Goal: Task Accomplishment & Management: Use online tool/utility

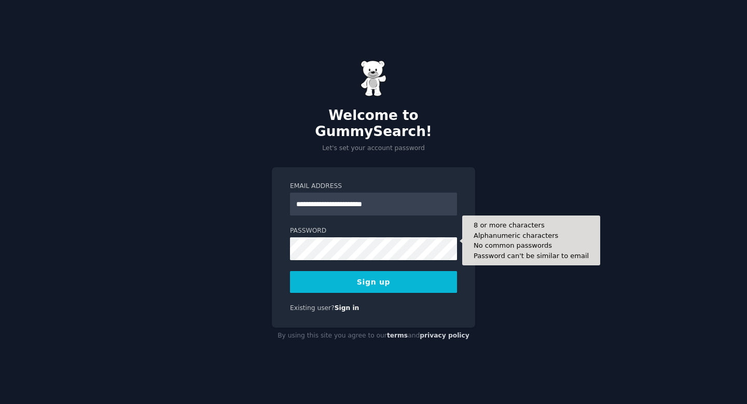
type input "**********"
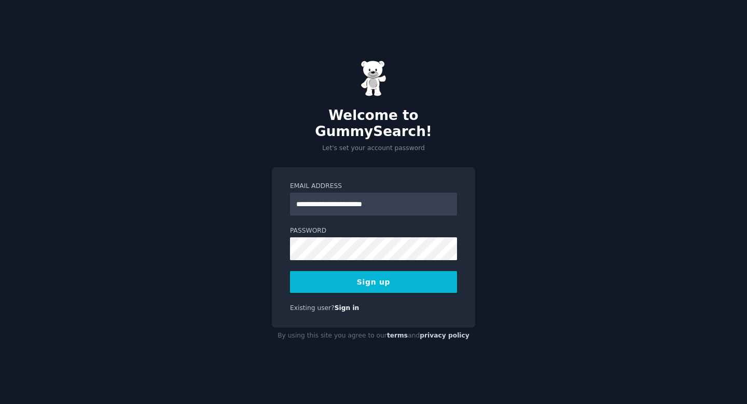
click at [419, 271] on button "Sign up" at bounding box center [373, 282] width 167 height 22
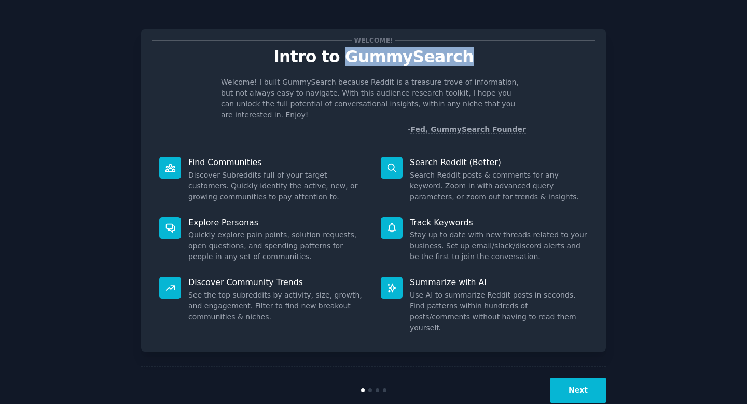
drag, startPoint x: 344, startPoint y: 57, endPoint x: 465, endPoint y: 57, distance: 120.9
click at [465, 57] on p "Intro to GummySearch" at bounding box center [373, 57] width 443 height 18
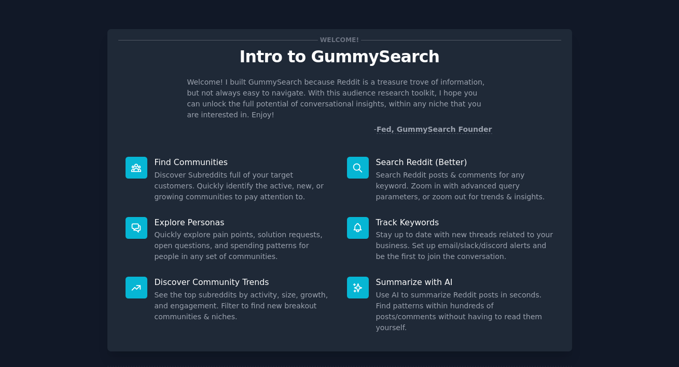
click at [590, 46] on div "Welcome! Intro to GummySearch Welcome! I built GummySearch because Reddit is a …" at bounding box center [340, 214] width 650 height 399
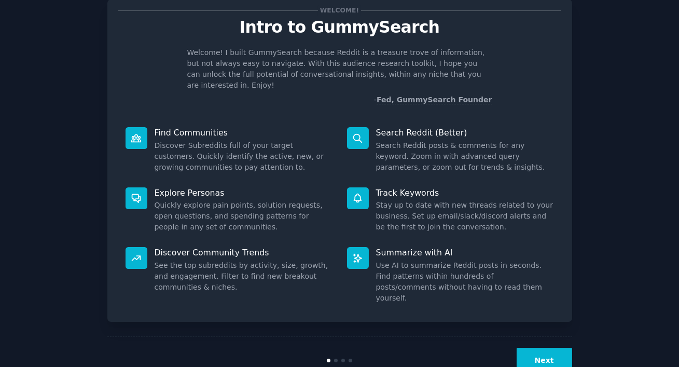
scroll to position [39, 0]
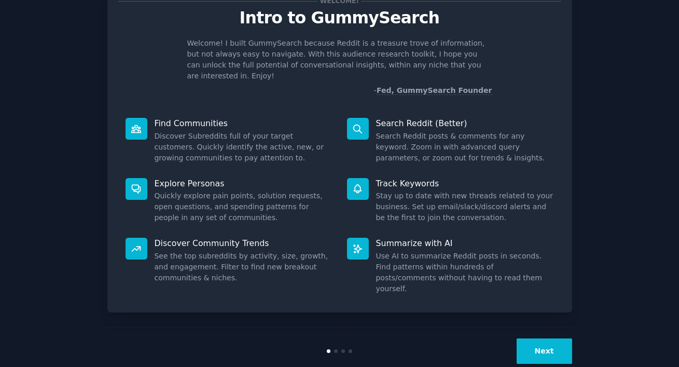
click at [437, 118] on p "Search Reddit (Better)" at bounding box center [465, 123] width 178 height 11
click at [549, 338] on button "Next" at bounding box center [545, 350] width 56 height 25
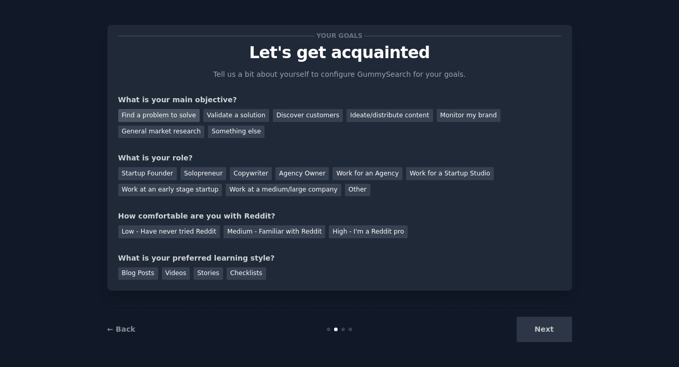
click at [178, 112] on div "Find a problem to solve" at bounding box center [158, 115] width 81 height 13
click at [228, 109] on div "Validate a solution" at bounding box center [236, 115] width 66 height 13
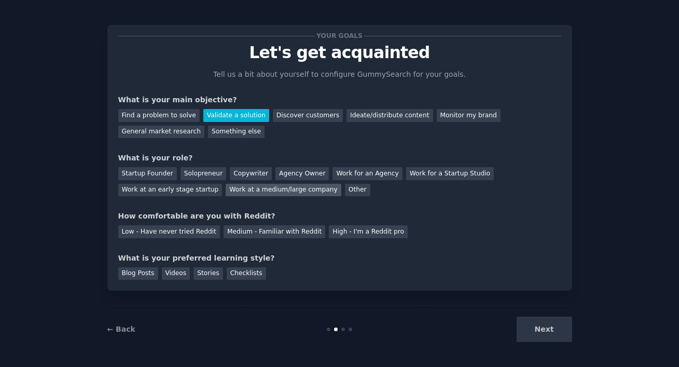
click at [240, 188] on div "Work at a medium/large company" at bounding box center [283, 190] width 115 height 13
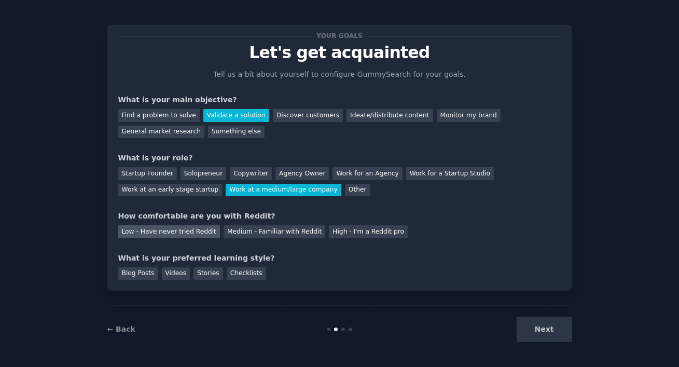
click at [184, 231] on div "Low - Have never tried Reddit" at bounding box center [169, 231] width 102 height 13
click at [144, 273] on div "Blog Posts" at bounding box center [138, 273] width 40 height 13
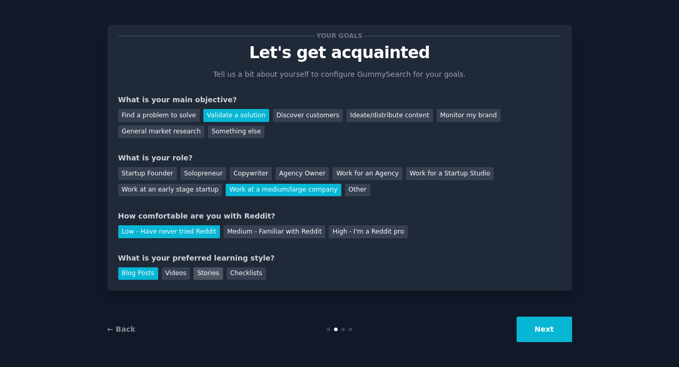
click at [206, 274] on div "Stories" at bounding box center [208, 273] width 29 height 13
click at [143, 273] on div "Blog Posts" at bounding box center [138, 273] width 40 height 13
click at [562, 326] on button "Next" at bounding box center [545, 328] width 56 height 25
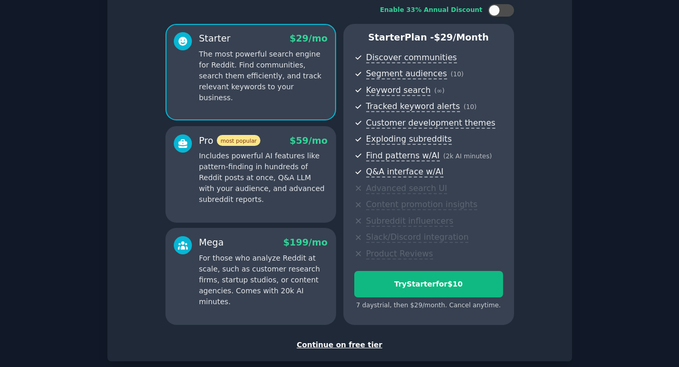
scroll to position [125, 0]
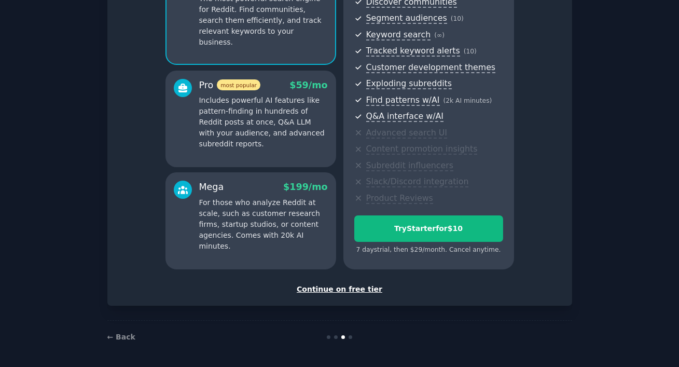
click at [353, 289] on div "Continue on free tier" at bounding box center [339, 289] width 443 height 11
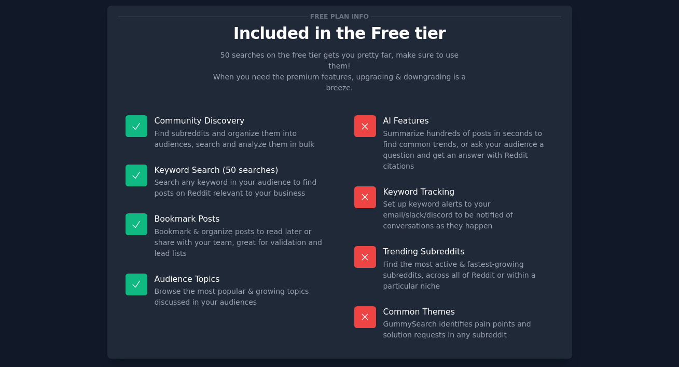
scroll to position [37, 0]
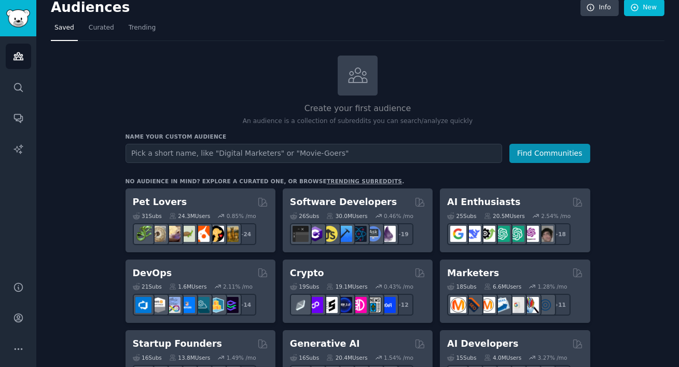
scroll to position [29, 0]
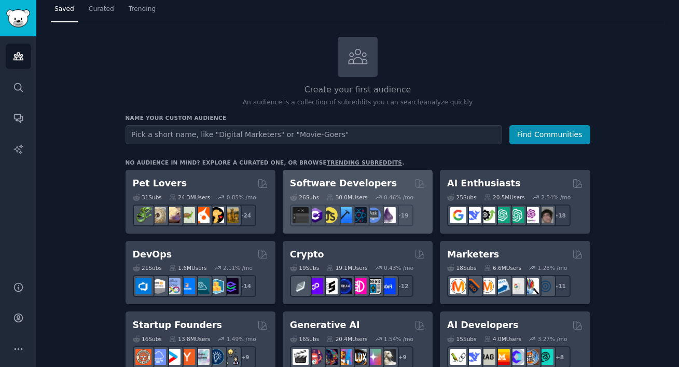
click at [369, 179] on h2 "Software Developers" at bounding box center [343, 183] width 107 height 13
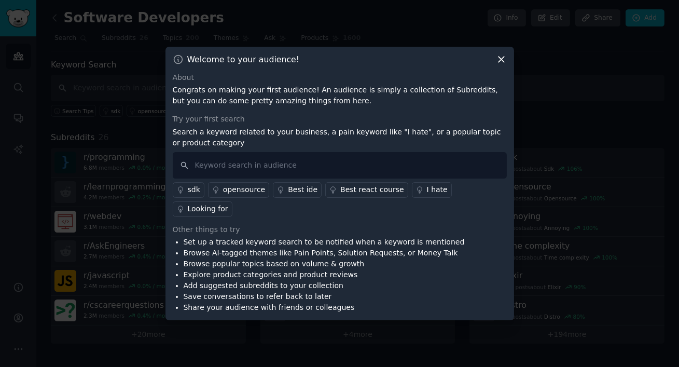
click at [498, 65] on icon at bounding box center [501, 59] width 11 height 11
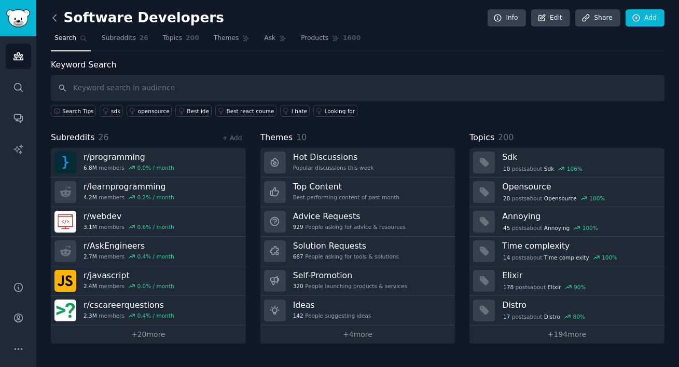
click at [56, 16] on icon at bounding box center [54, 17] width 11 height 11
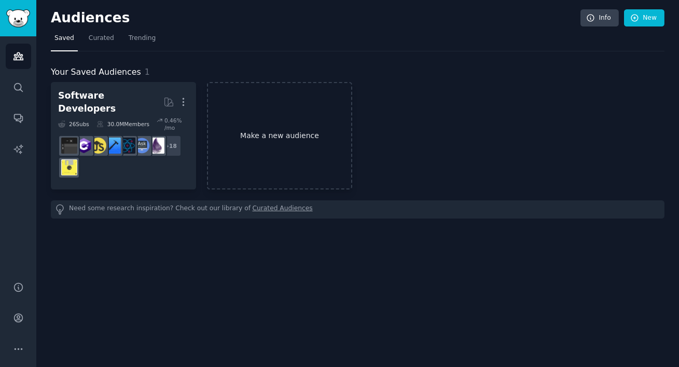
click at [279, 118] on link "Make a new audience" at bounding box center [279, 135] width 145 height 107
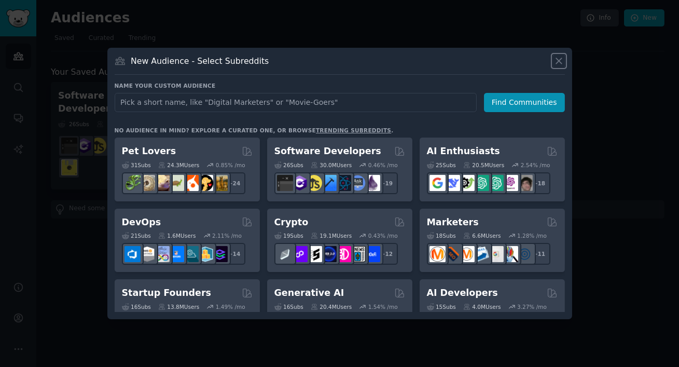
click at [562, 58] on icon at bounding box center [559, 61] width 11 height 11
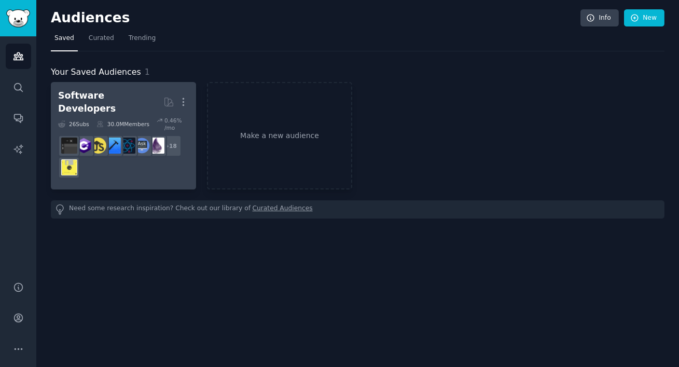
click at [123, 103] on div "Software Developers" at bounding box center [110, 101] width 105 height 25
